Goal: Task Accomplishment & Management: Complete application form

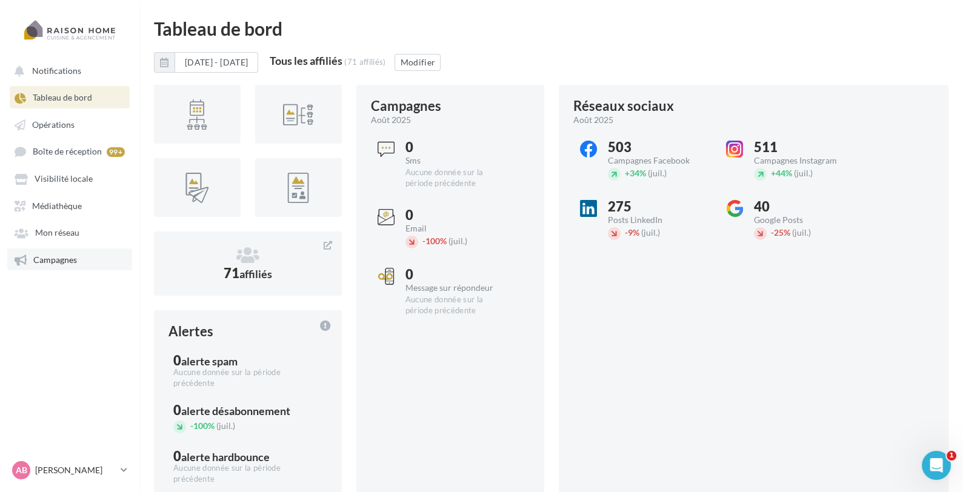
click at [72, 269] on link "Campagnes" at bounding box center [69, 260] width 125 height 22
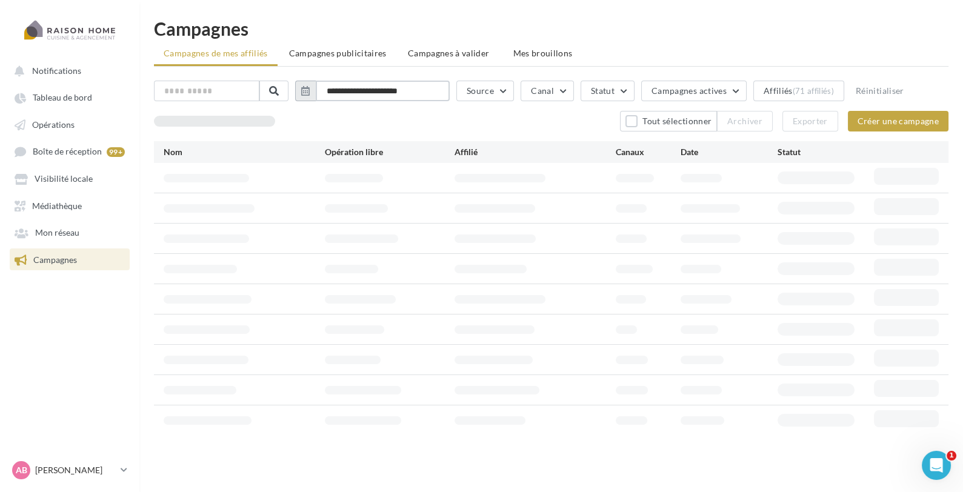
click at [377, 92] on input "**********" at bounding box center [383, 91] width 134 height 21
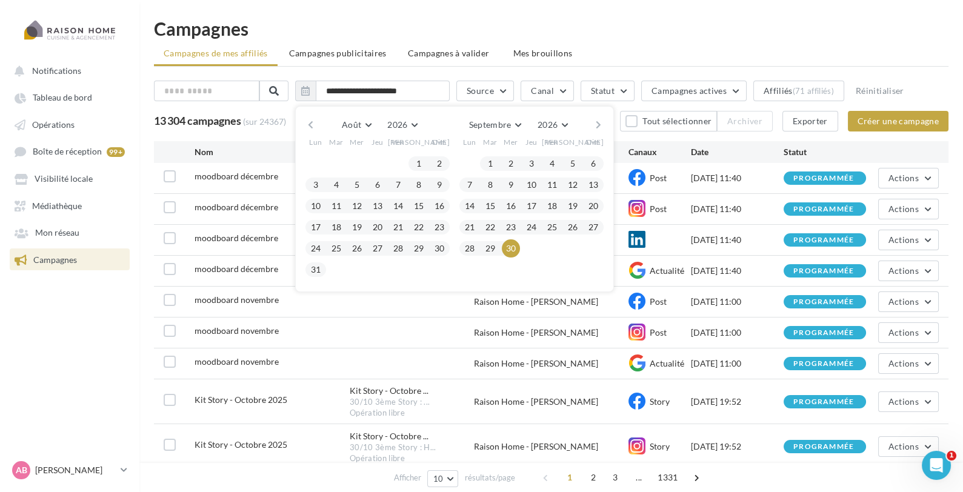
click at [744, 36] on h1 "Campagnes" at bounding box center [551, 28] width 795 height 18
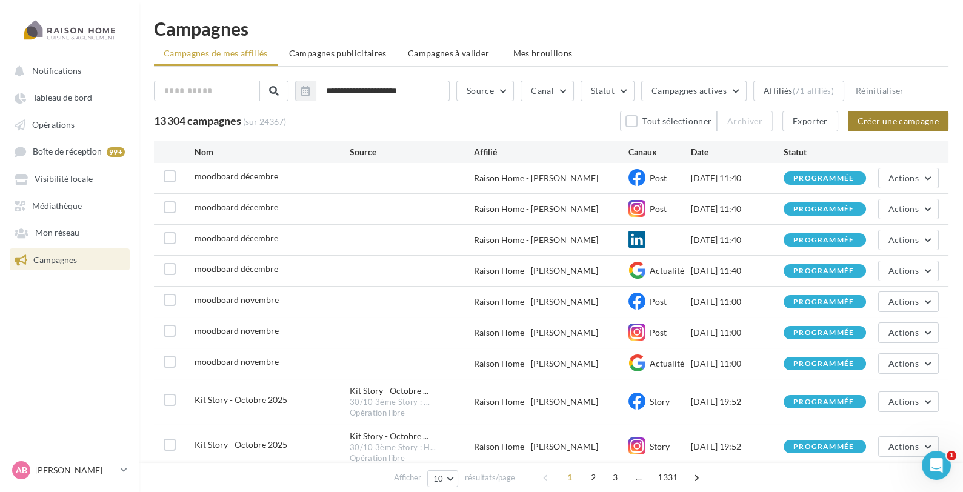
click at [917, 122] on button "Créer une campagne" at bounding box center [898, 121] width 101 height 21
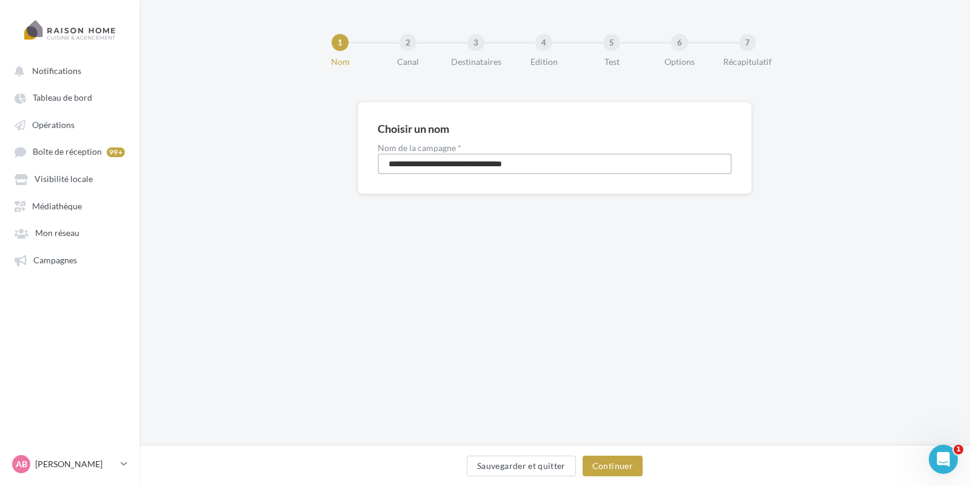
click at [572, 155] on input "**********" at bounding box center [555, 163] width 354 height 21
click at [634, 459] on button "Continuer" at bounding box center [613, 465] width 60 height 21
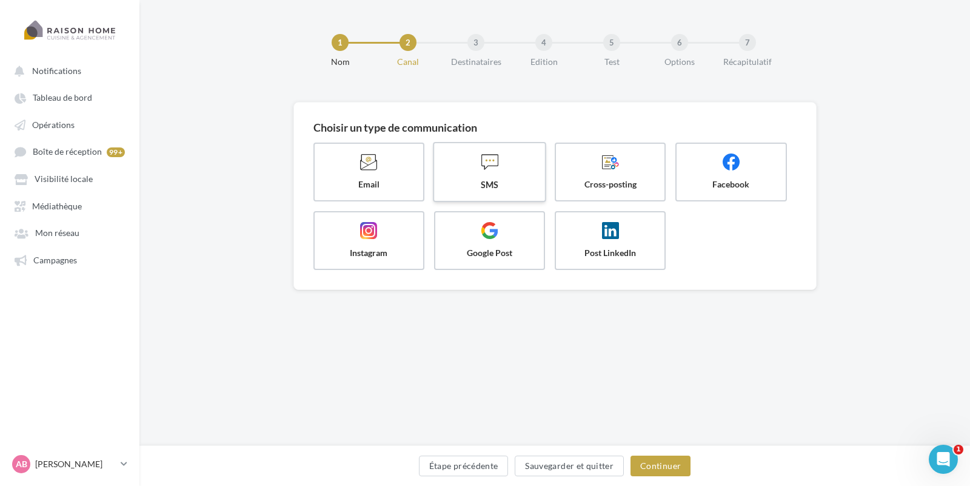
click at [483, 170] on span at bounding box center [489, 163] width 91 height 21
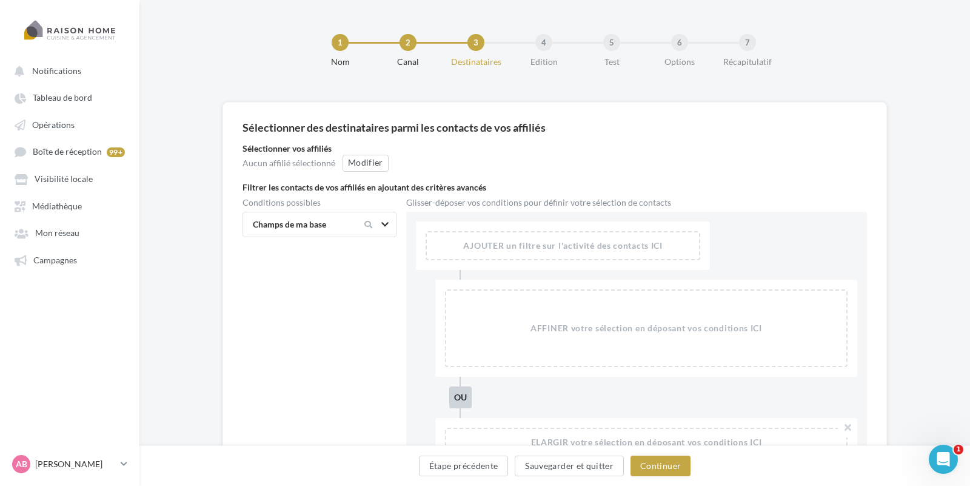
click at [666, 458] on button "Continuer" at bounding box center [660, 465] width 60 height 21
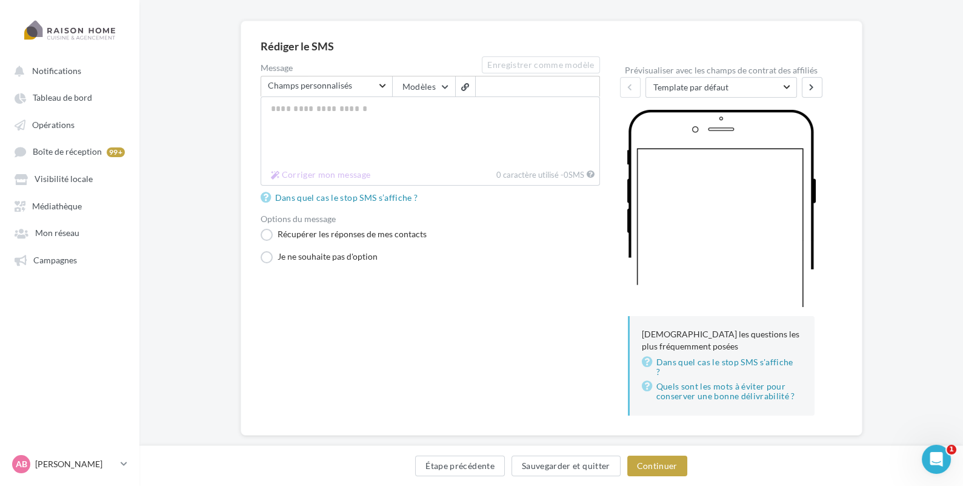
scroll to position [101, 0]
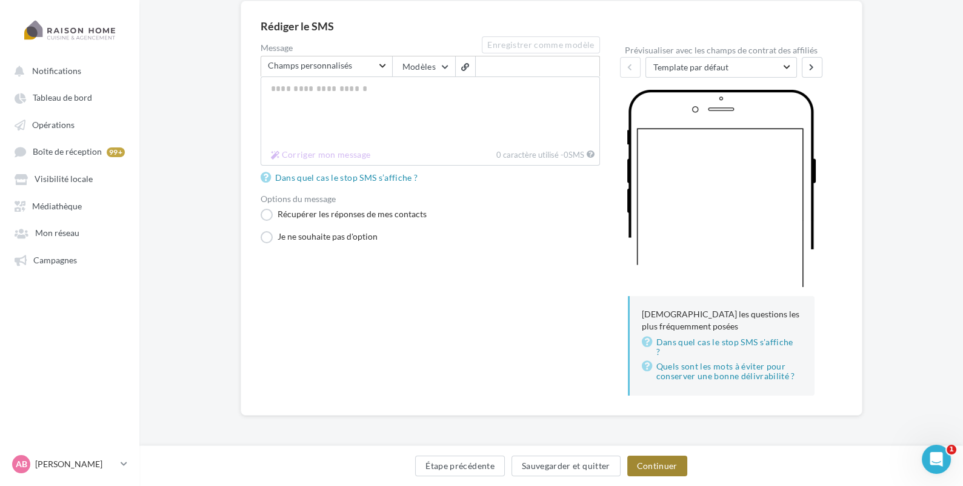
click at [660, 464] on button "Continuer" at bounding box center [657, 465] width 60 height 21
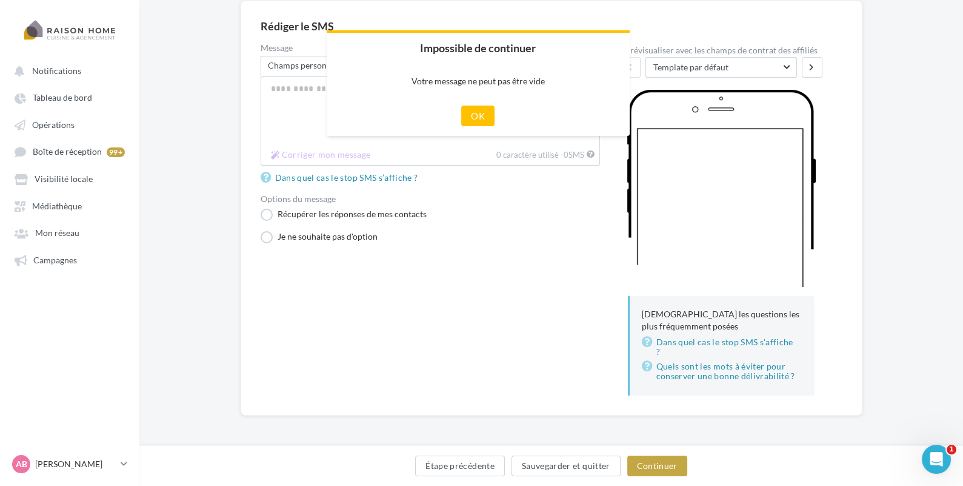
scroll to position [95, 0]
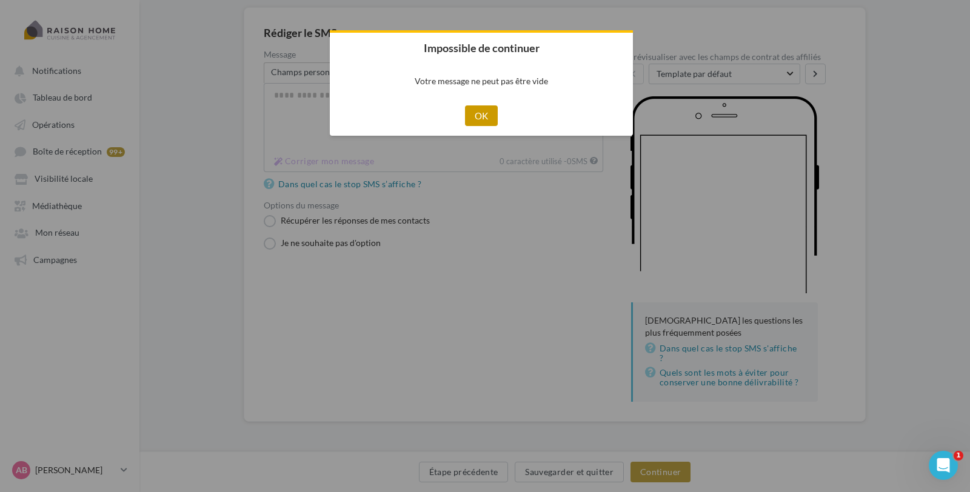
click at [484, 112] on button "OK" at bounding box center [481, 115] width 33 height 21
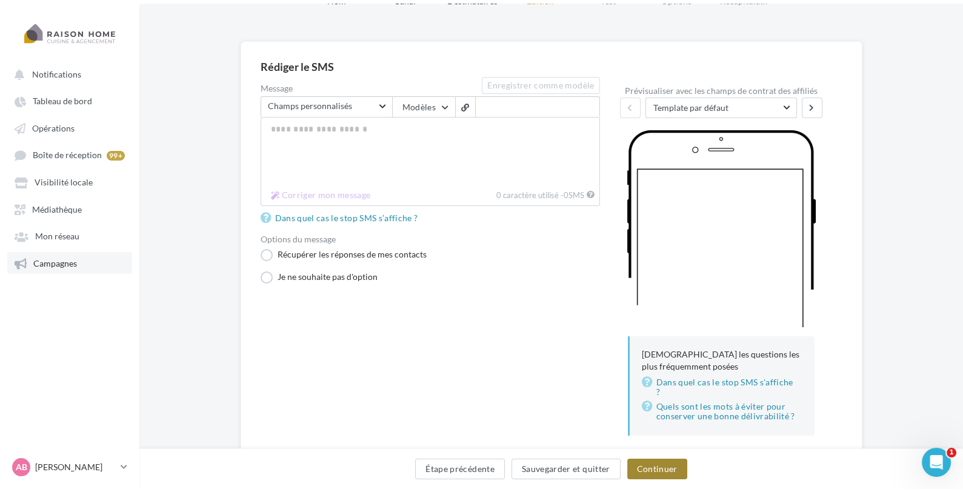
scroll to position [0, 0]
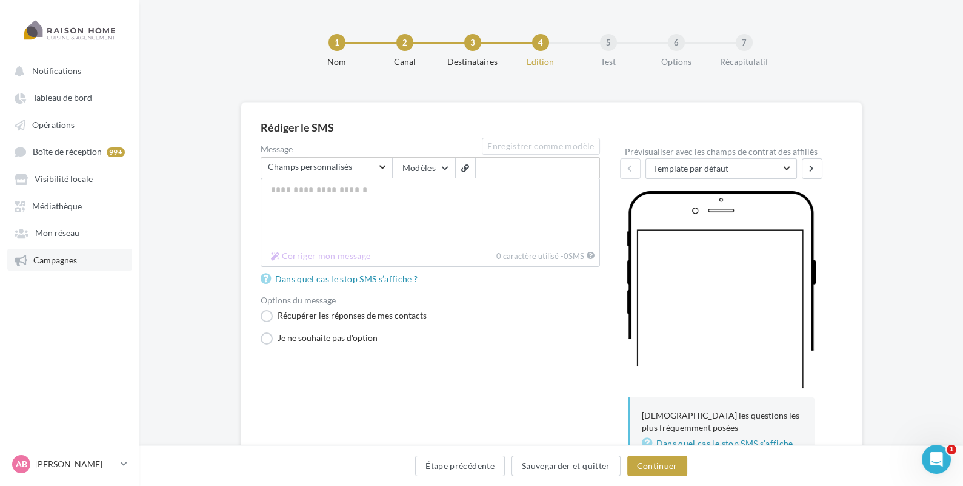
click at [54, 265] on span "Campagnes" at bounding box center [55, 260] width 44 height 10
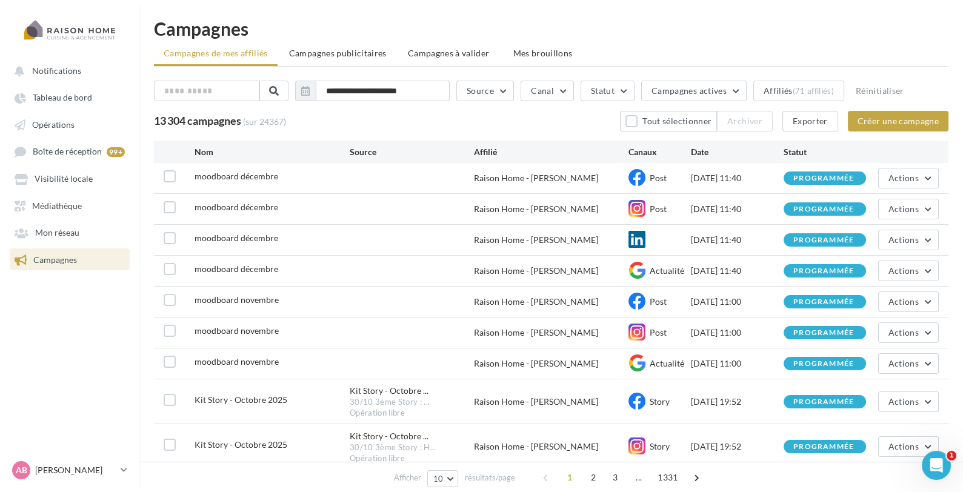
click at [84, 267] on link "Campagnes" at bounding box center [69, 260] width 125 height 22
click at [361, 45] on li "Campagnes publicitaires" at bounding box center [337, 53] width 117 height 22
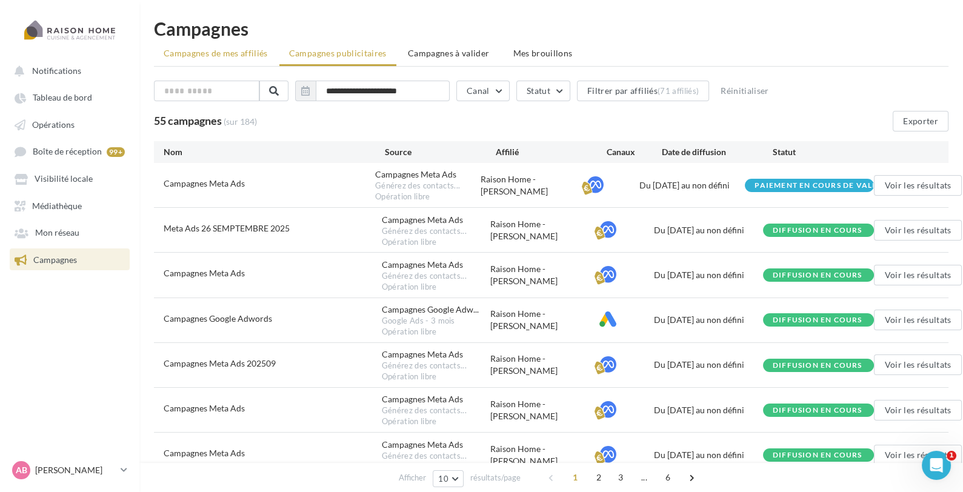
click at [244, 51] on span "Campagnes de mes affiliés" at bounding box center [216, 53] width 104 height 10
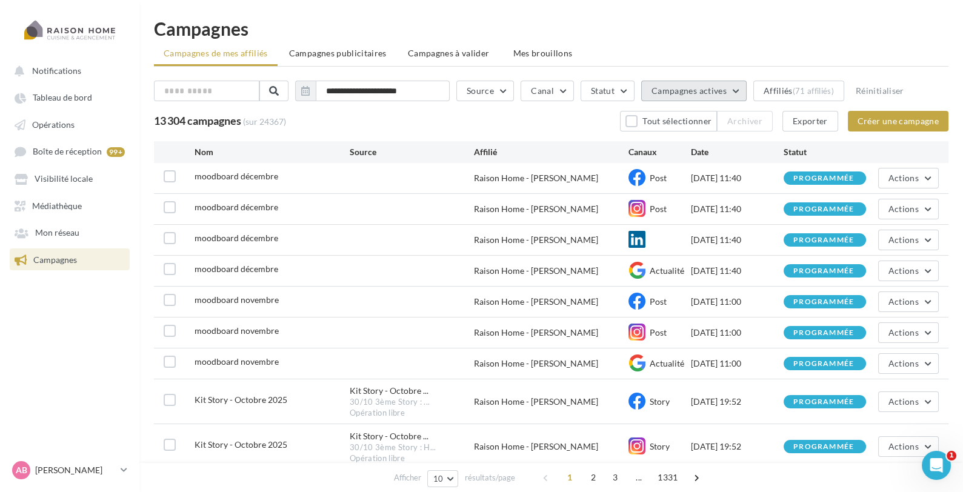
click at [712, 85] on button "Campagnes actives" at bounding box center [693, 91] width 105 height 21
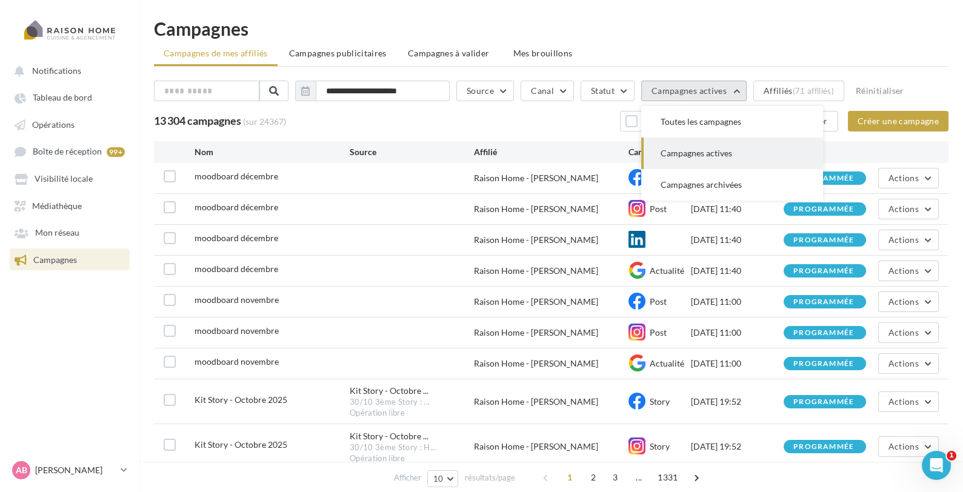
click at [712, 85] on button "Campagnes actives" at bounding box center [693, 91] width 105 height 21
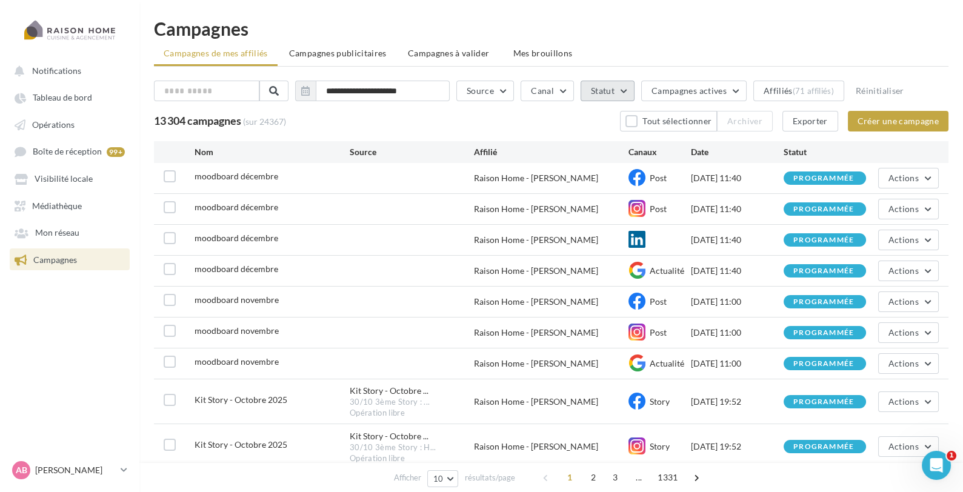
click at [627, 85] on button "Statut" at bounding box center [608, 91] width 54 height 21
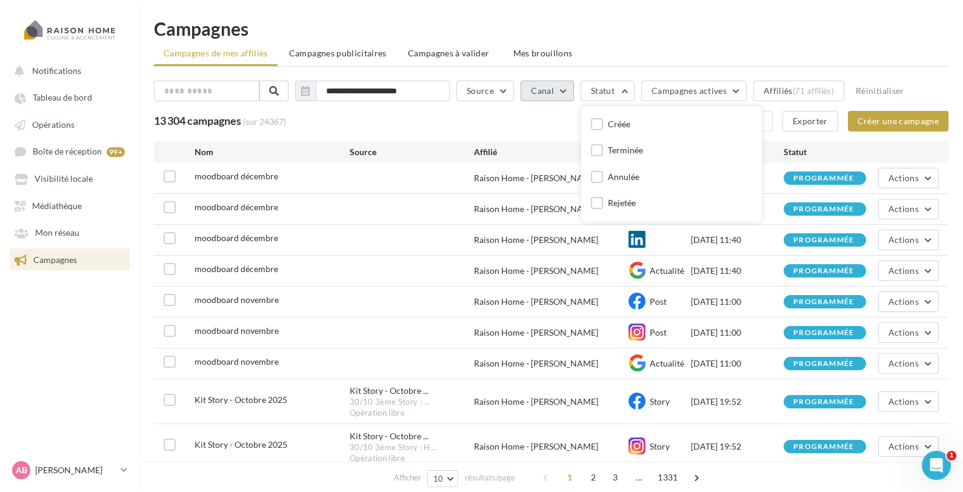
click at [561, 92] on button "Canal" at bounding box center [547, 91] width 53 height 21
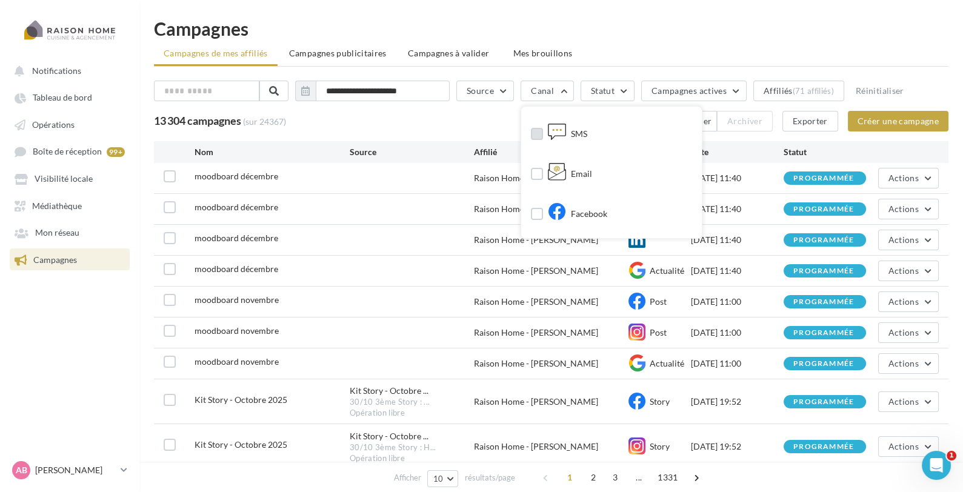
click at [540, 132] on label at bounding box center [537, 134] width 12 height 12
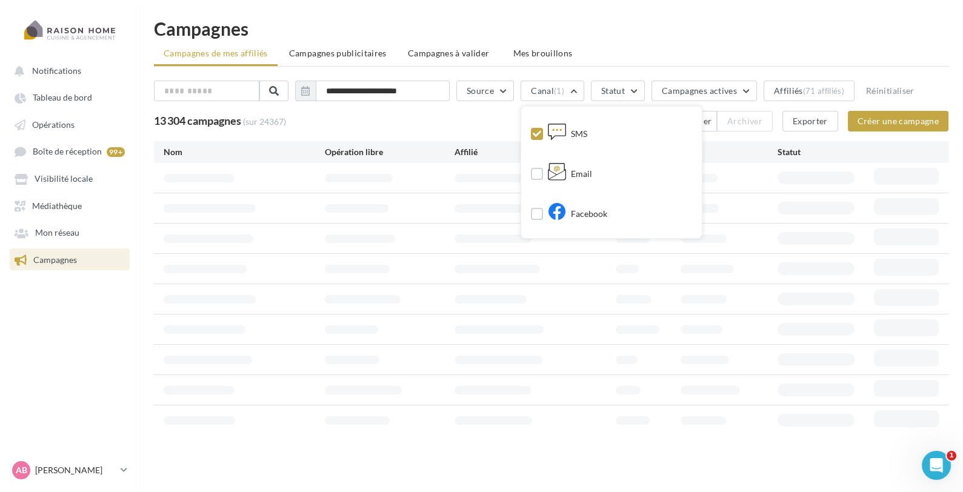
click at [784, 40] on div "**********" at bounding box center [551, 231] width 824 height 425
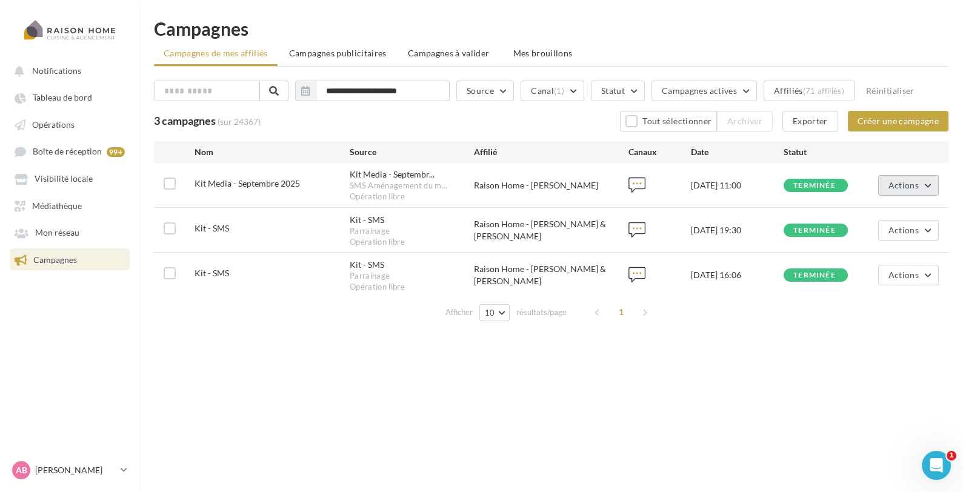
click at [926, 187] on button "Actions" at bounding box center [908, 185] width 61 height 21
click at [567, 221] on div "Raison Home - Florence CARAYOL & Pauline DELORT" at bounding box center [551, 230] width 155 height 24
click at [906, 237] on button "Actions" at bounding box center [908, 230] width 61 height 21
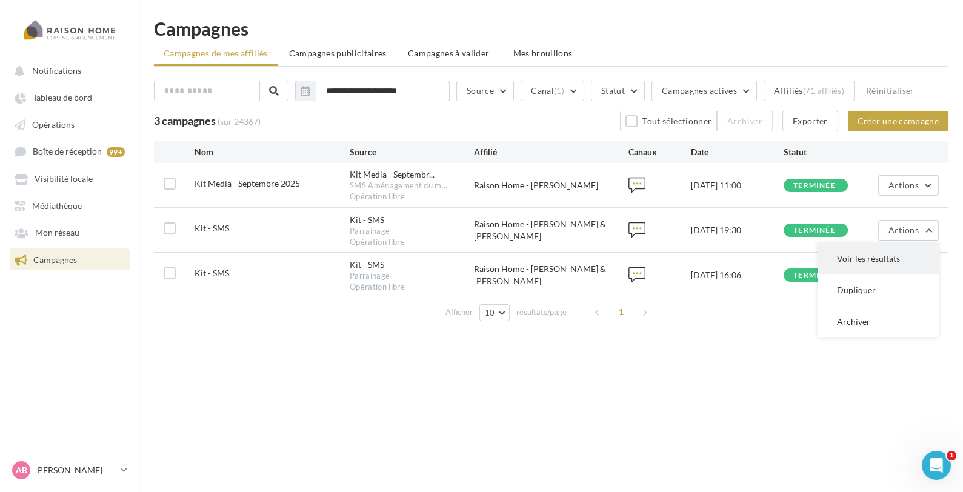
click at [892, 261] on button "Voir les résultats" at bounding box center [878, 259] width 121 height 32
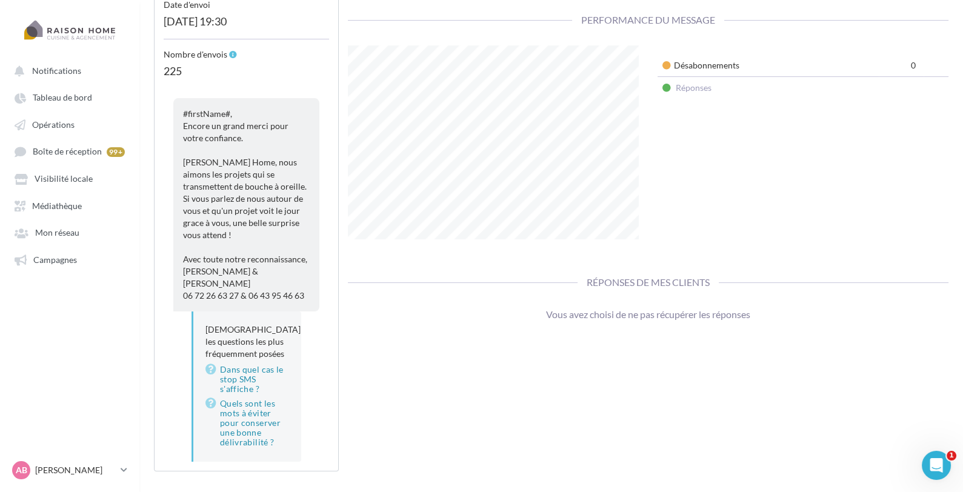
scroll to position [367, 0]
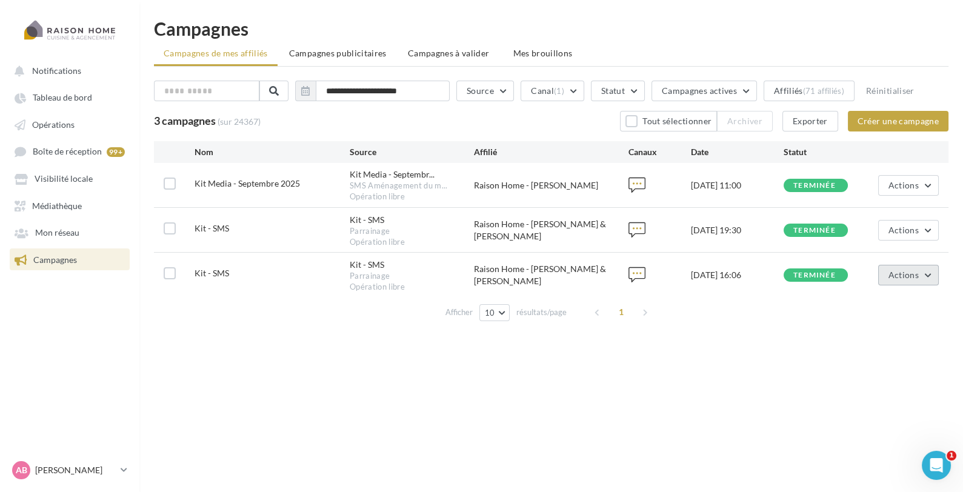
drag, startPoint x: 911, startPoint y: 280, endPoint x: 907, endPoint y: 287, distance: 7.6
click at [911, 280] on button "Actions" at bounding box center [908, 275] width 61 height 21
click at [886, 300] on button "Voir les résultats" at bounding box center [878, 304] width 121 height 32
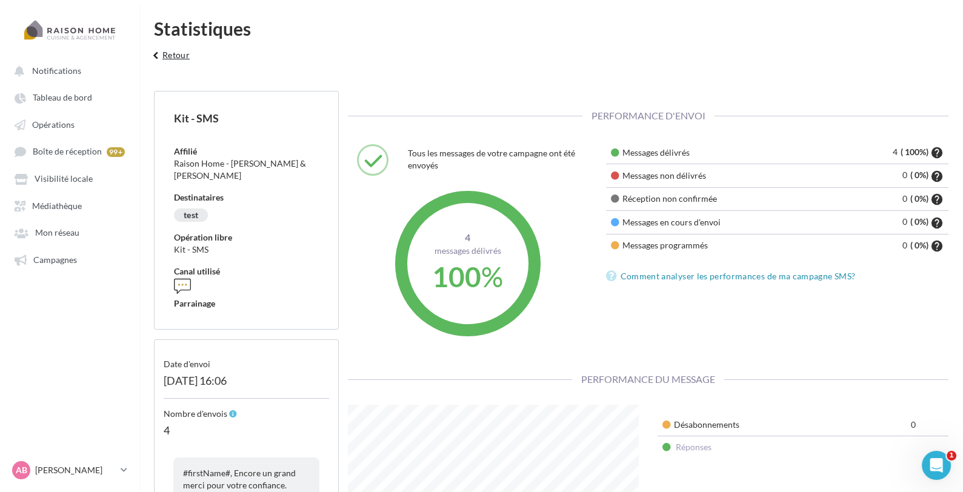
click at [173, 59] on button "keyboard_arrow_left Retour" at bounding box center [169, 59] width 50 height 24
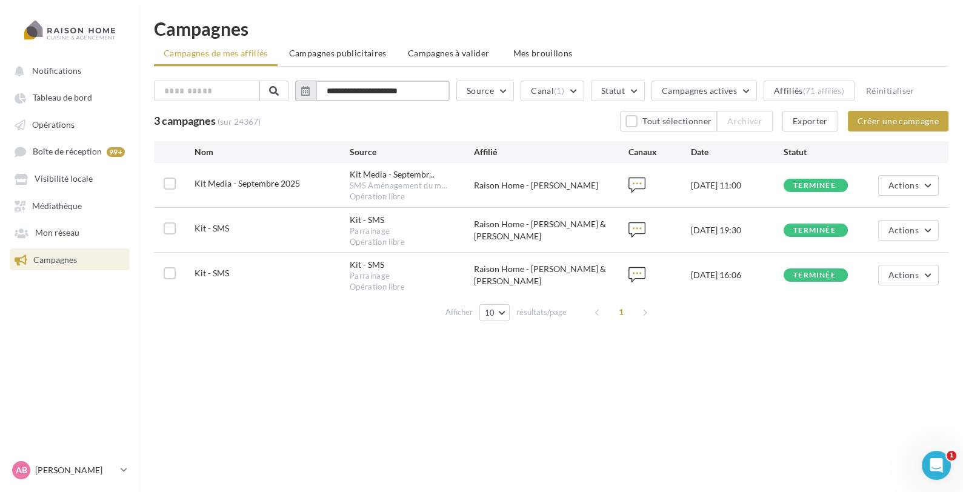
click at [370, 91] on input "**********" at bounding box center [383, 91] width 134 height 21
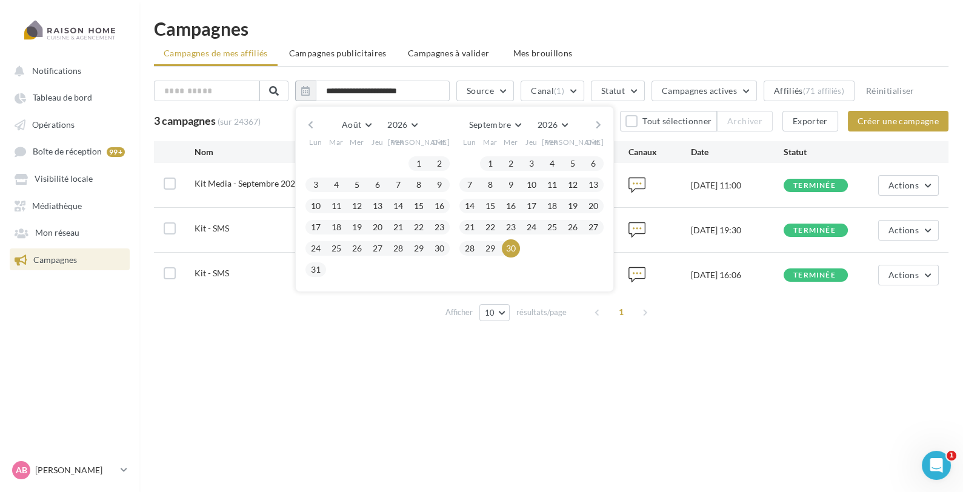
click at [316, 117] on button "button" at bounding box center [311, 124] width 10 height 17
click at [428, 159] on span "4" at bounding box center [419, 164] width 18 height 18
click at [396, 161] on div at bounding box center [398, 163] width 21 height 15
drag, startPoint x: 408, startPoint y: 165, endPoint x: 425, endPoint y: 207, distance: 44.6
click at [407, 165] on button "3" at bounding box center [398, 164] width 18 height 18
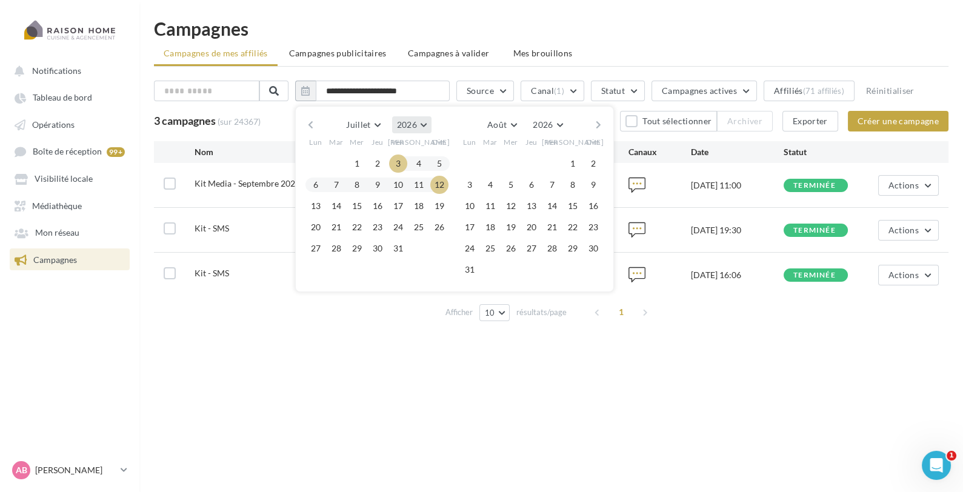
click at [416, 119] on span "2026" at bounding box center [407, 124] width 20 height 10
click at [384, 144] on button "2025" at bounding box center [389, 154] width 85 height 22
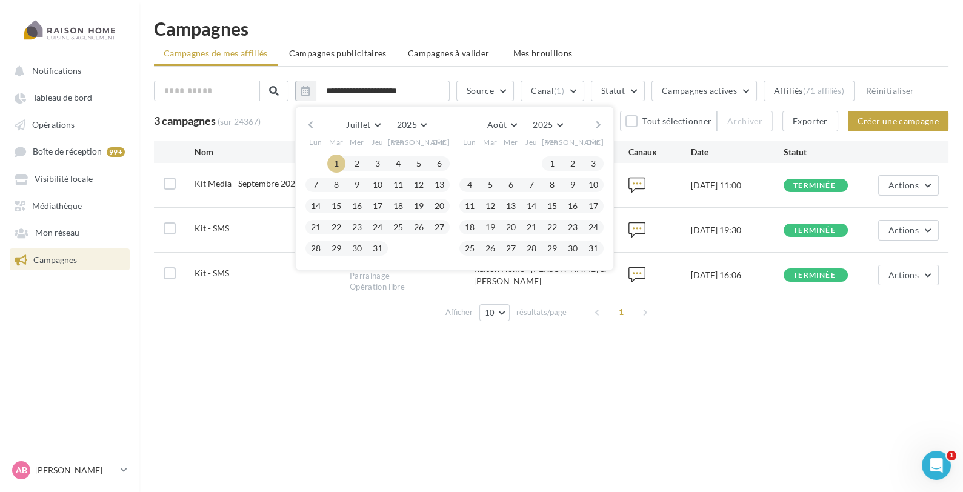
click at [338, 164] on button "1" at bounding box center [336, 164] width 18 height 18
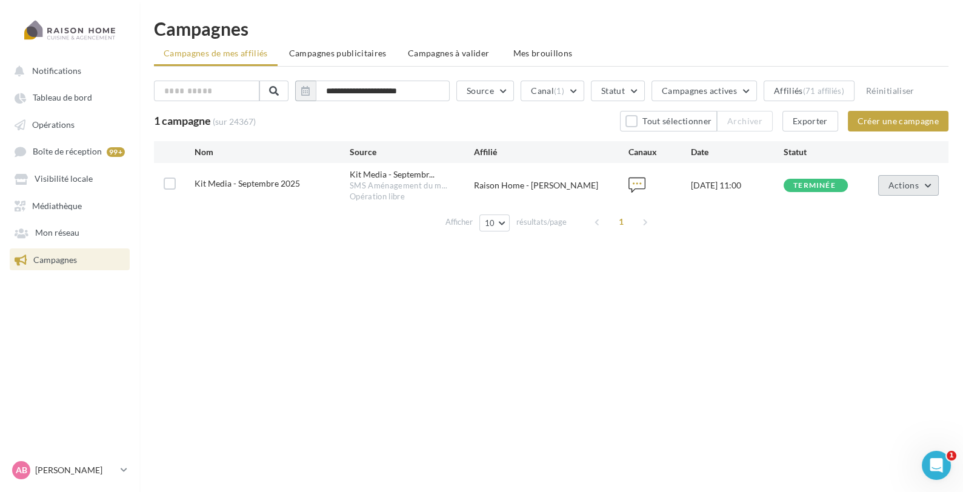
click at [914, 182] on span "Actions" at bounding box center [904, 185] width 30 height 10
click at [377, 97] on input "**********" at bounding box center [383, 91] width 134 height 21
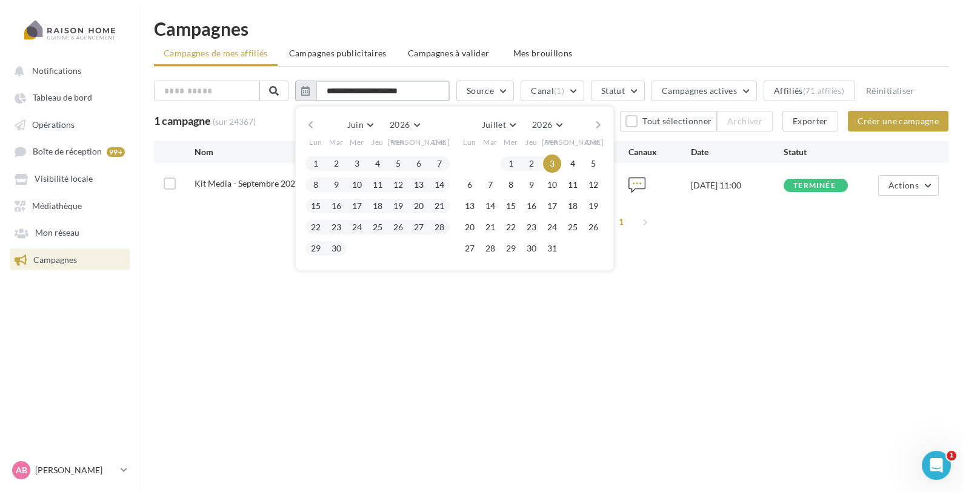
click at [349, 94] on input "**********" at bounding box center [383, 91] width 134 height 21
click at [356, 95] on input "**********" at bounding box center [383, 91] width 134 height 21
type input "**********"
click at [503, 354] on div "Notifications Tableau de bord Opérations" at bounding box center [481, 265] width 963 height 492
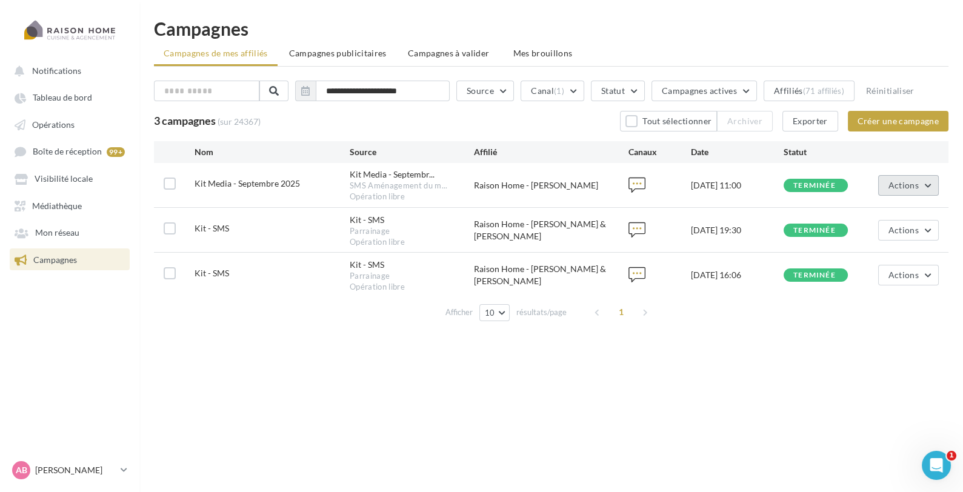
click at [921, 184] on button "Actions" at bounding box center [908, 185] width 61 height 21
drag, startPoint x: 900, startPoint y: 181, endPoint x: 889, endPoint y: 149, distance: 33.2
click at [889, 149] on div "Nom Source Affilié Canaux Date Statut Kit Media - Septembre 2025 Kit Media - Se…" at bounding box center [551, 233] width 795 height 185
click at [572, 221] on div "Raison Home - Florence CARAYOL & Pauline DELORT" at bounding box center [551, 230] width 155 height 24
click at [902, 220] on button "Actions" at bounding box center [908, 230] width 61 height 21
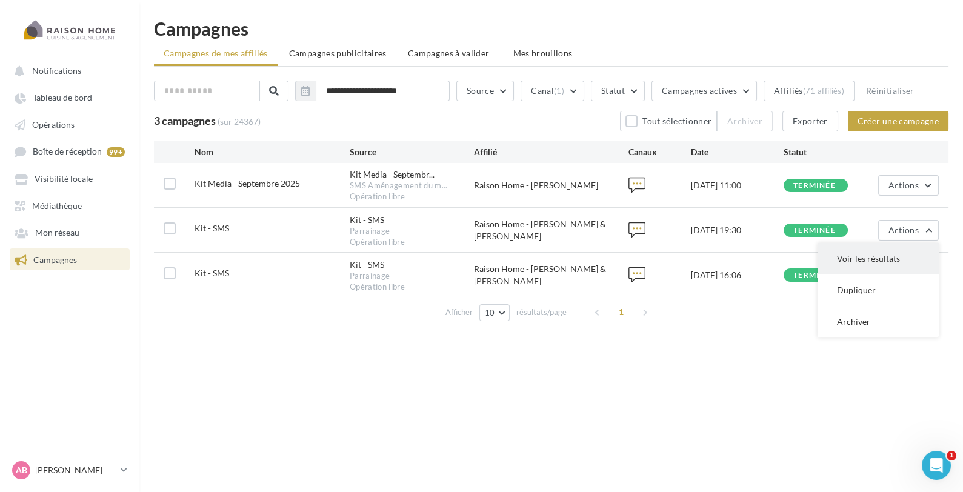
click at [895, 247] on button "Voir les résultats" at bounding box center [878, 259] width 121 height 32
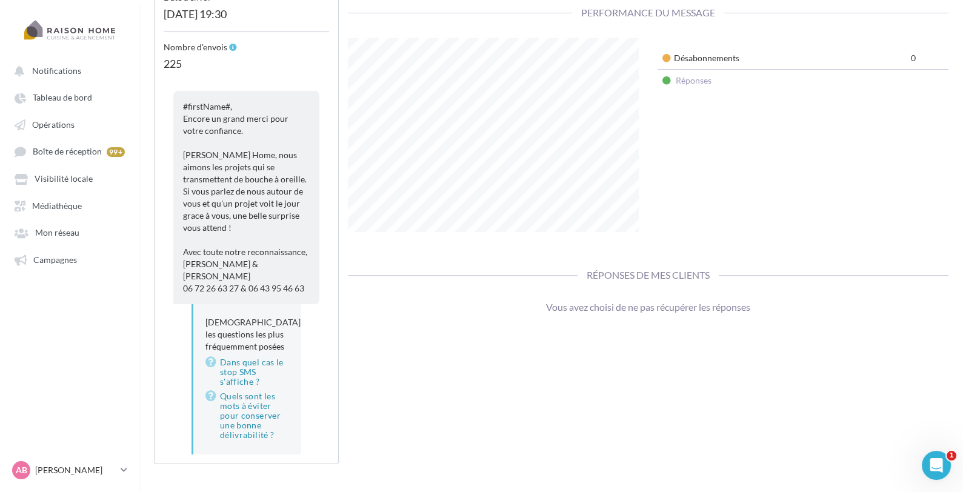
scroll to position [367, 0]
click at [217, 165] on span "#firstName#, Encore un grand merci pour votre confiance. Chez Raison Home, nous…" at bounding box center [245, 197] width 124 height 192
drag, startPoint x: 184, startPoint y: 117, endPoint x: 312, endPoint y: 259, distance: 191.5
click at [312, 259] on div "#firstName#, Encore un grand merci pour votre confiance. Chez Raison Home, nous…" at bounding box center [246, 196] width 146 height 213
copy span "Encore un grand merci pour votre confiance. Chez Raison Home, nous aimons les p…"
